Goal: Information Seeking & Learning: Learn about a topic

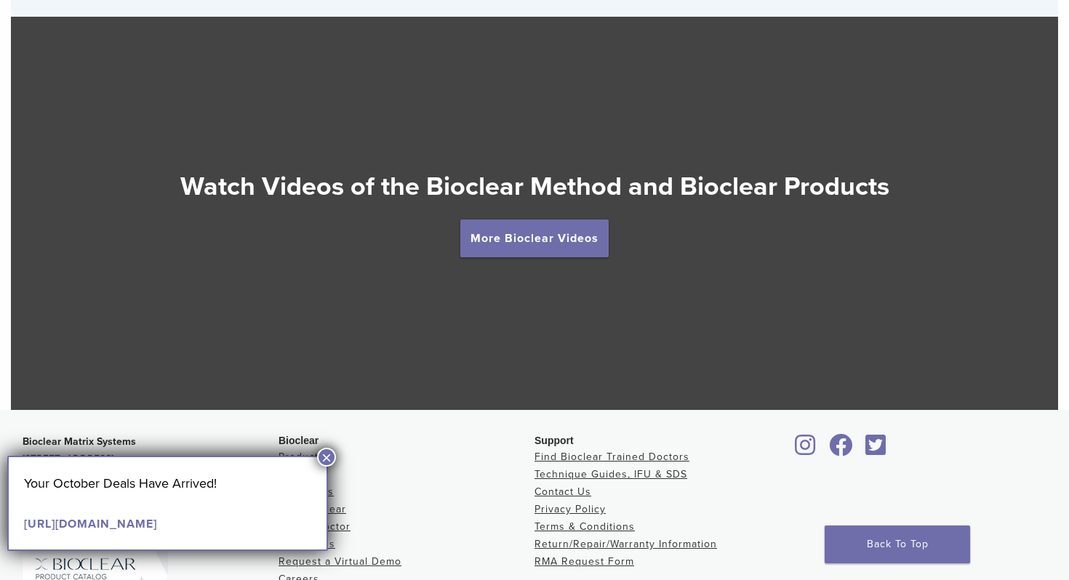
scroll to position [2551, 0]
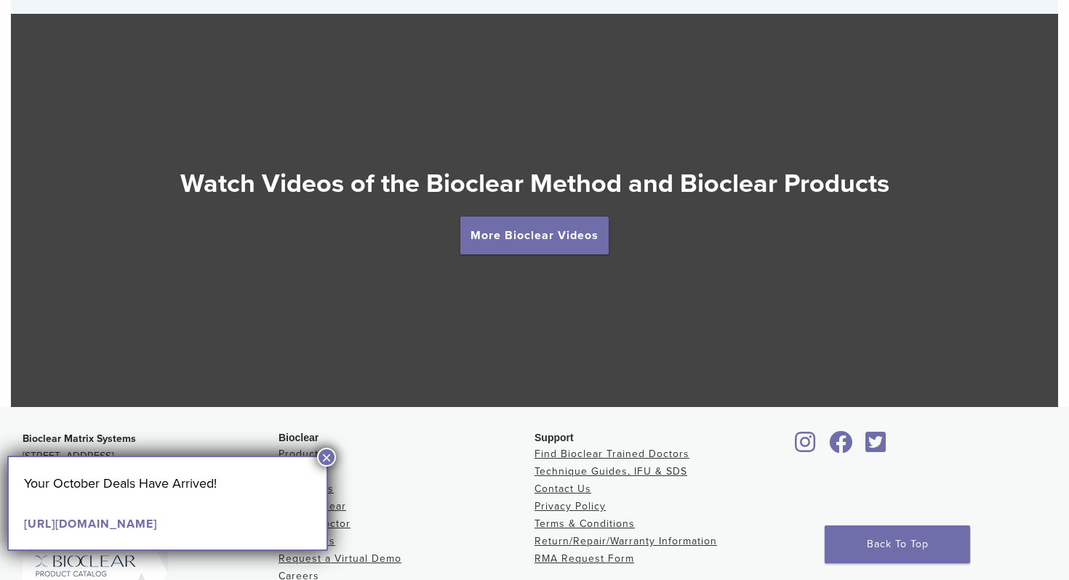
click at [323, 449] on button "×" at bounding box center [326, 457] width 19 height 19
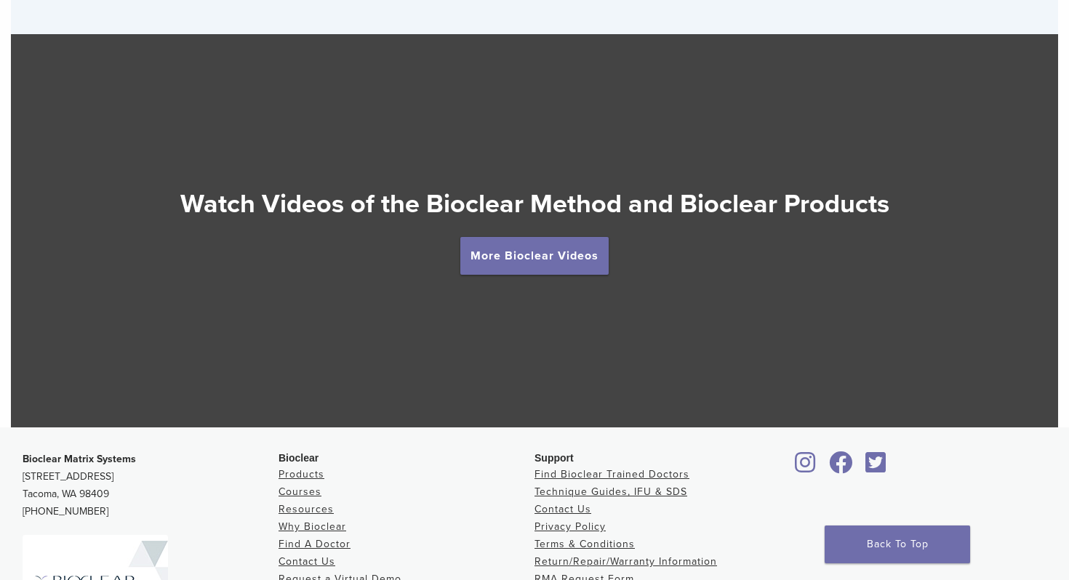
scroll to position [2548, 0]
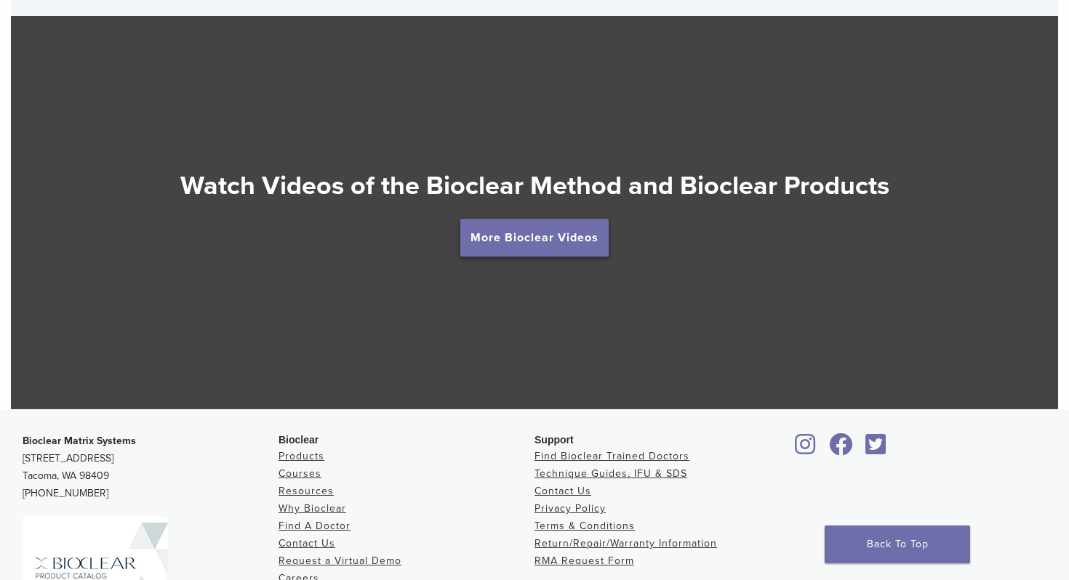
click at [555, 240] on link "More Bioclear Videos" at bounding box center [534, 238] width 148 height 38
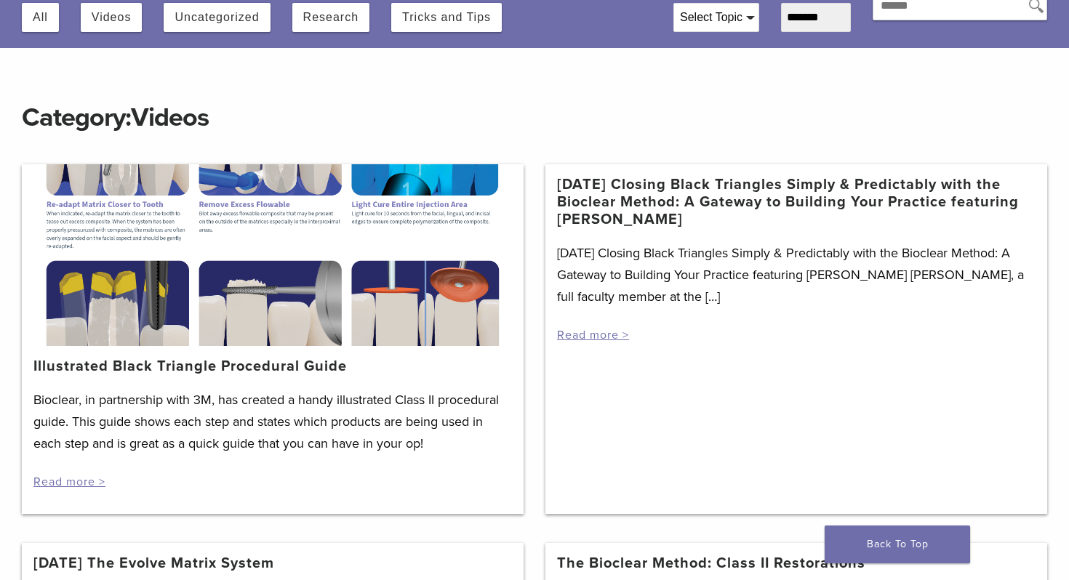
scroll to position [124, 0]
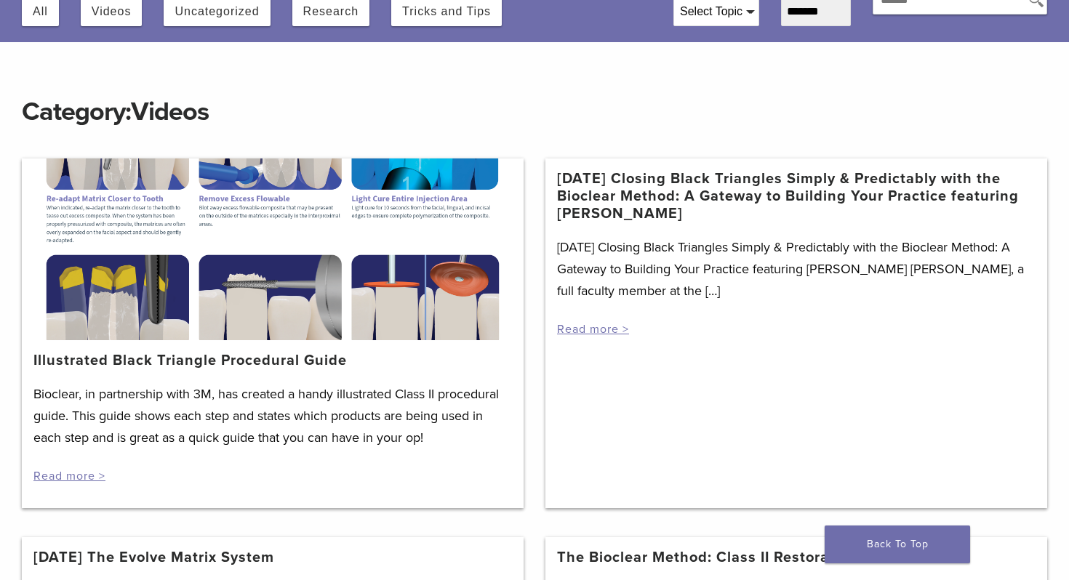
drag, startPoint x: 143, startPoint y: 222, endPoint x: 145, endPoint y: 287, distance: 64.7
click at [145, 287] on div at bounding box center [273, 249] width 502 height 182
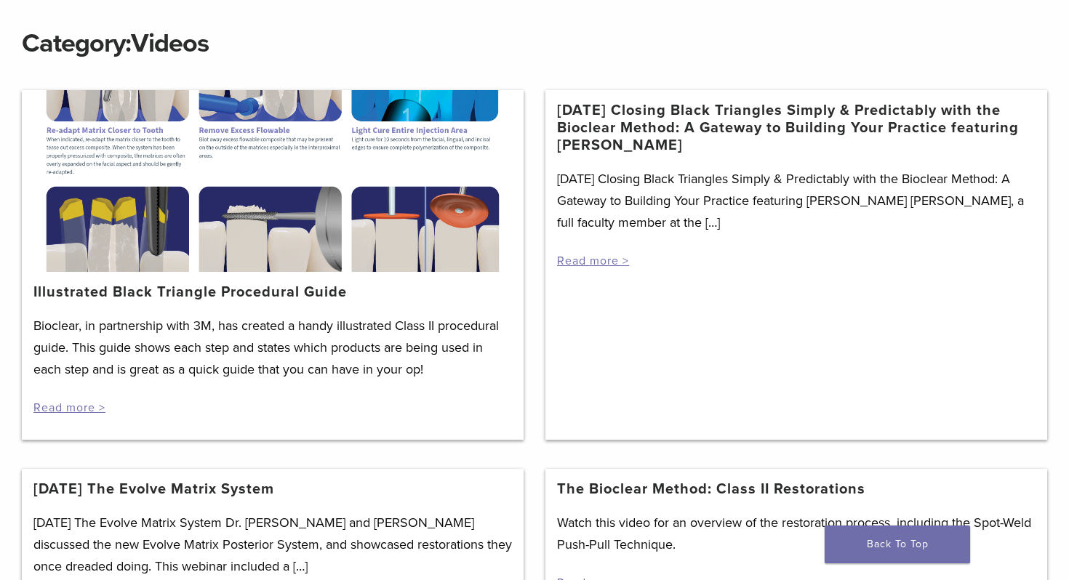
scroll to position [195, 0]
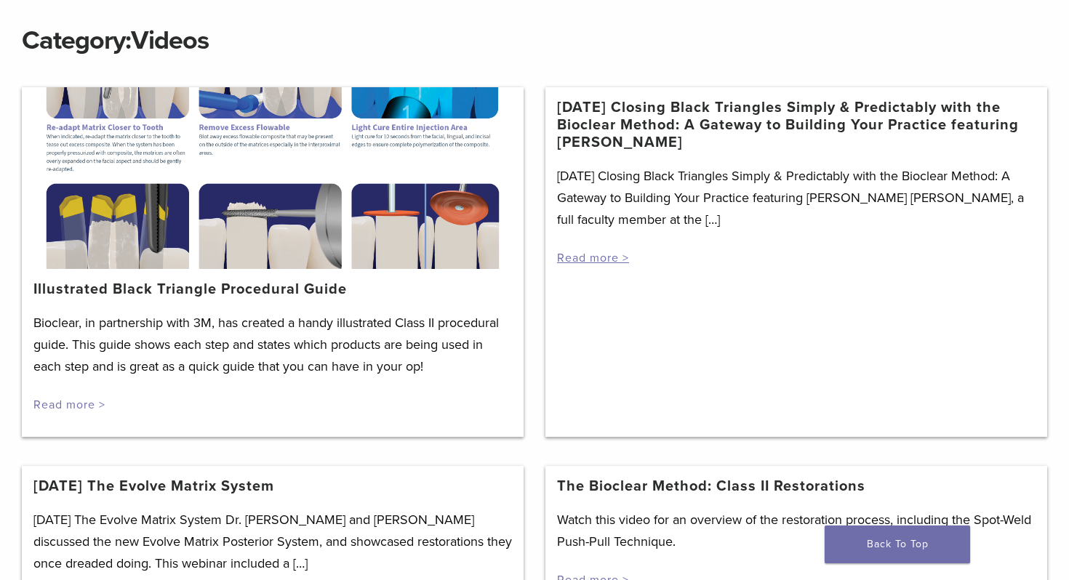
click at [83, 404] on link "Read more >" at bounding box center [69, 405] width 72 height 15
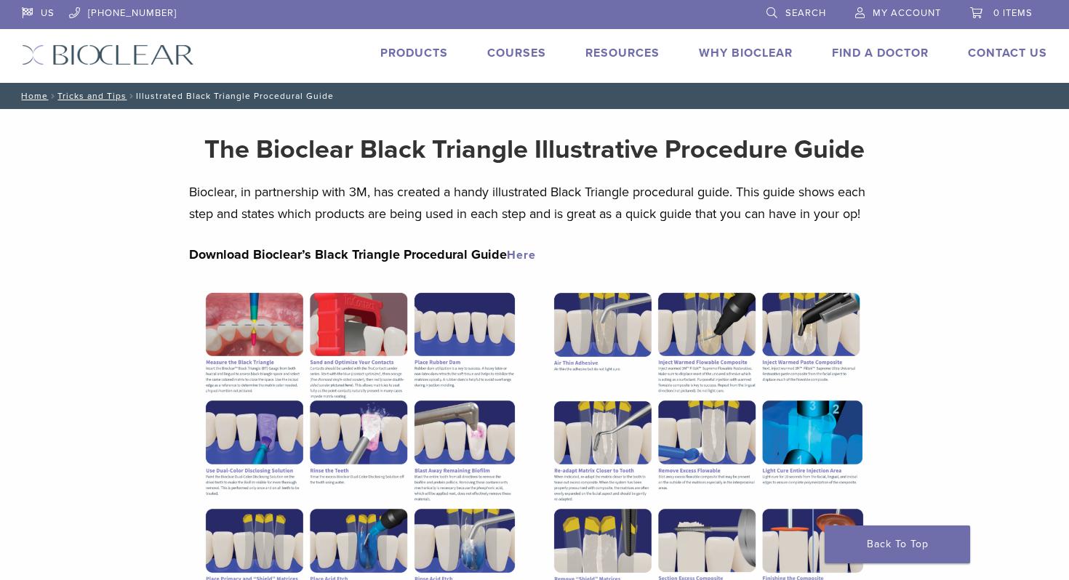
click at [750, 52] on link "Why Bioclear" at bounding box center [746, 53] width 94 height 15
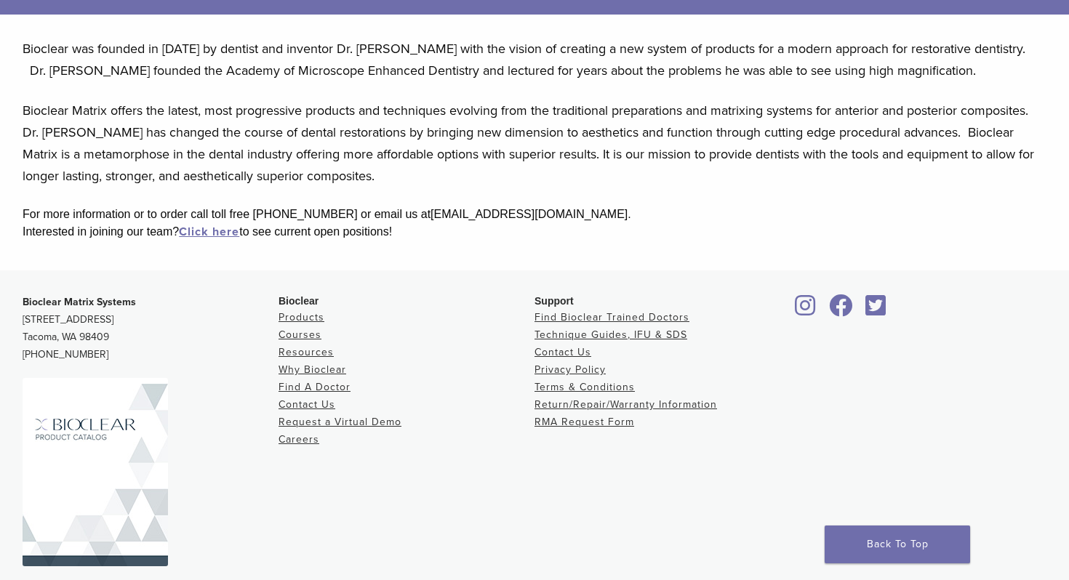
scroll to position [333, 0]
